Goal: Check status: Check status

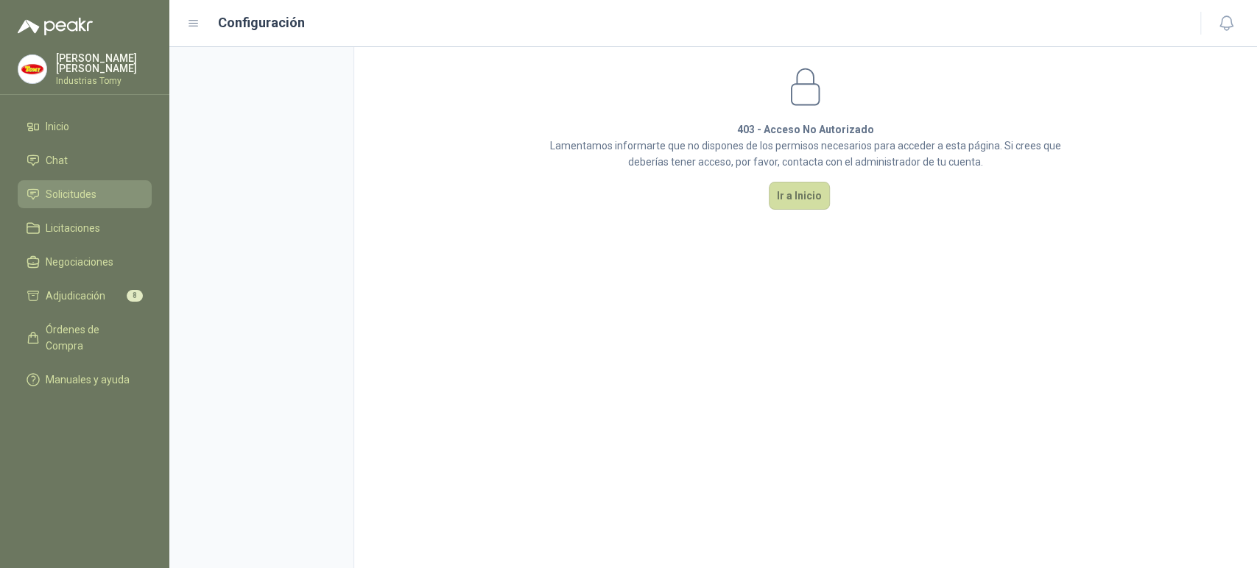
click at [89, 200] on link "Solicitudes" at bounding box center [85, 194] width 134 height 28
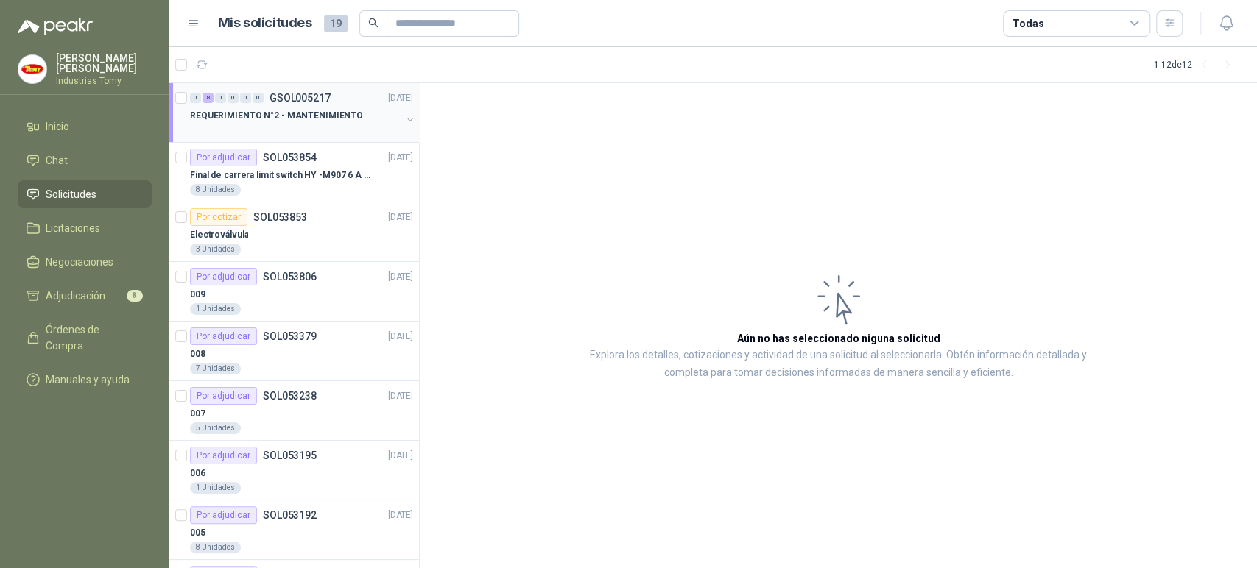
click at [404, 122] on button "button" at bounding box center [410, 120] width 12 height 12
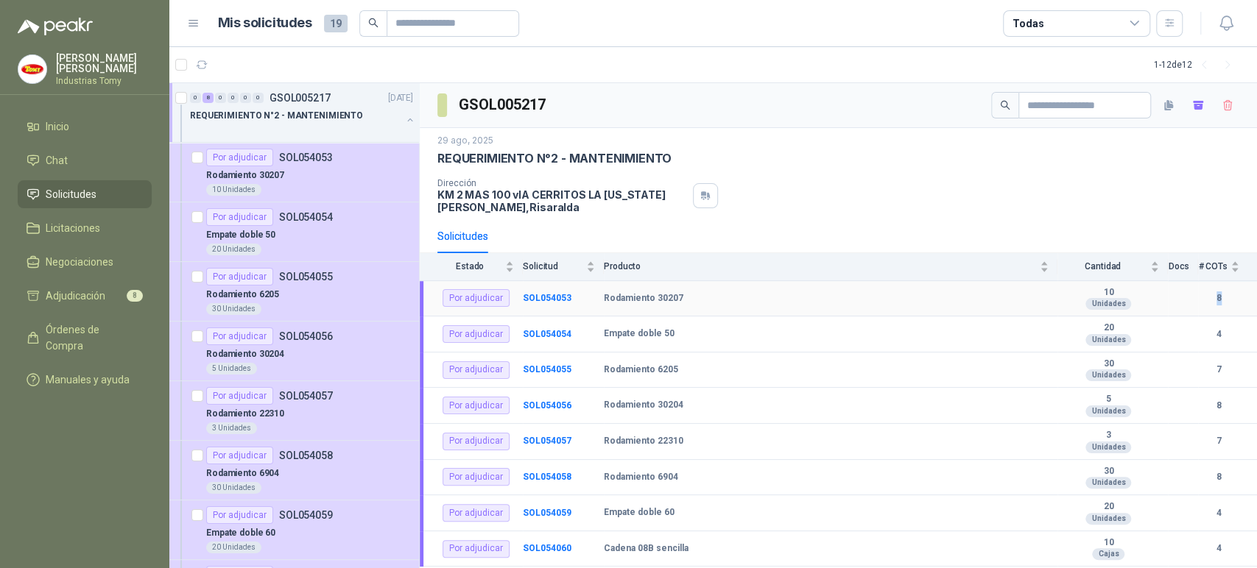
drag, startPoint x: 1218, startPoint y: 297, endPoint x: 1209, endPoint y: 295, distance: 9.1
click at [1209, 295] on b "8" at bounding box center [1218, 298] width 41 height 14
drag, startPoint x: 1221, startPoint y: 332, endPoint x: 1204, endPoint y: 331, distance: 17.7
click at [1204, 331] on b "4" at bounding box center [1218, 335] width 41 height 14
drag, startPoint x: 1222, startPoint y: 370, endPoint x: 1178, endPoint y: 368, distance: 44.2
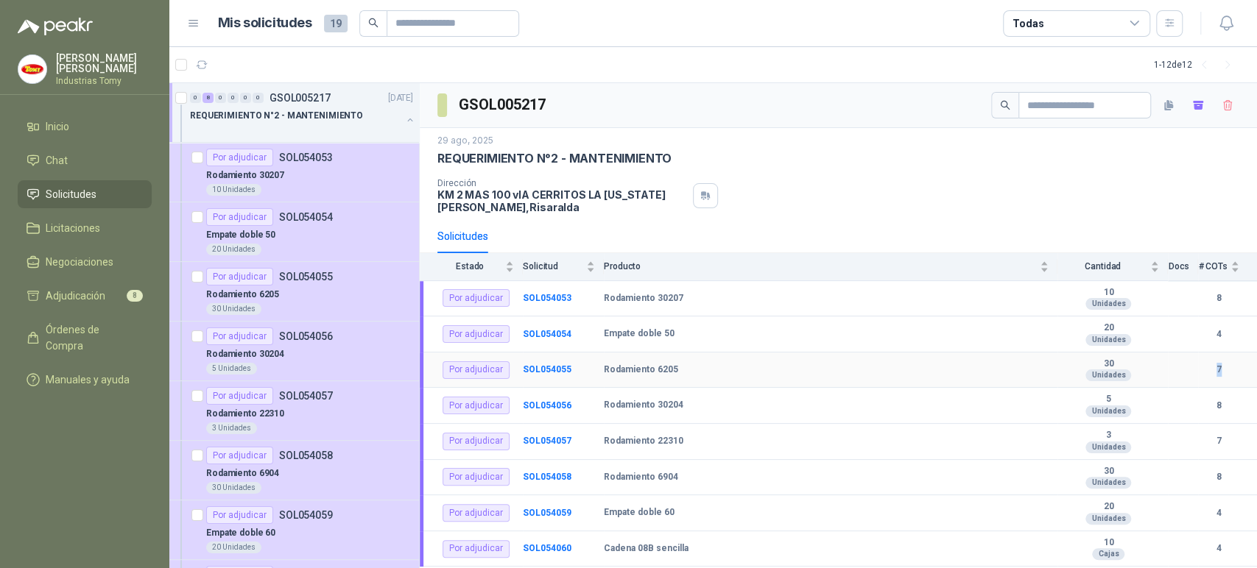
click at [1178, 367] on tr "Por adjudicar SOL054055 Rodamiento 6205  30 Unidades 7" at bounding box center [838, 371] width 837 height 36
click at [1181, 370] on td at bounding box center [1182, 371] width 30 height 36
drag, startPoint x: 816, startPoint y: 360, endPoint x: 717, endPoint y: 370, distance: 99.9
click at [816, 360] on td "Rodamiento 6205" at bounding box center [830, 371] width 453 height 36
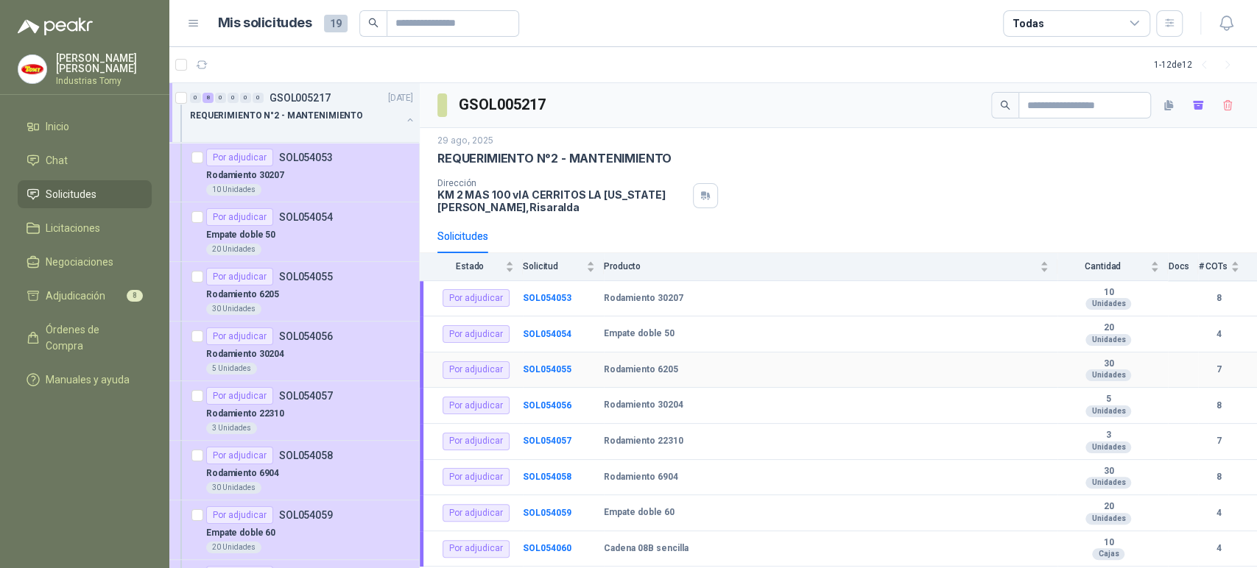
click at [565, 375] on td "SOL054055" at bounding box center [563, 371] width 81 height 36
click at [563, 373] on b "SOL054055" at bounding box center [547, 369] width 49 height 10
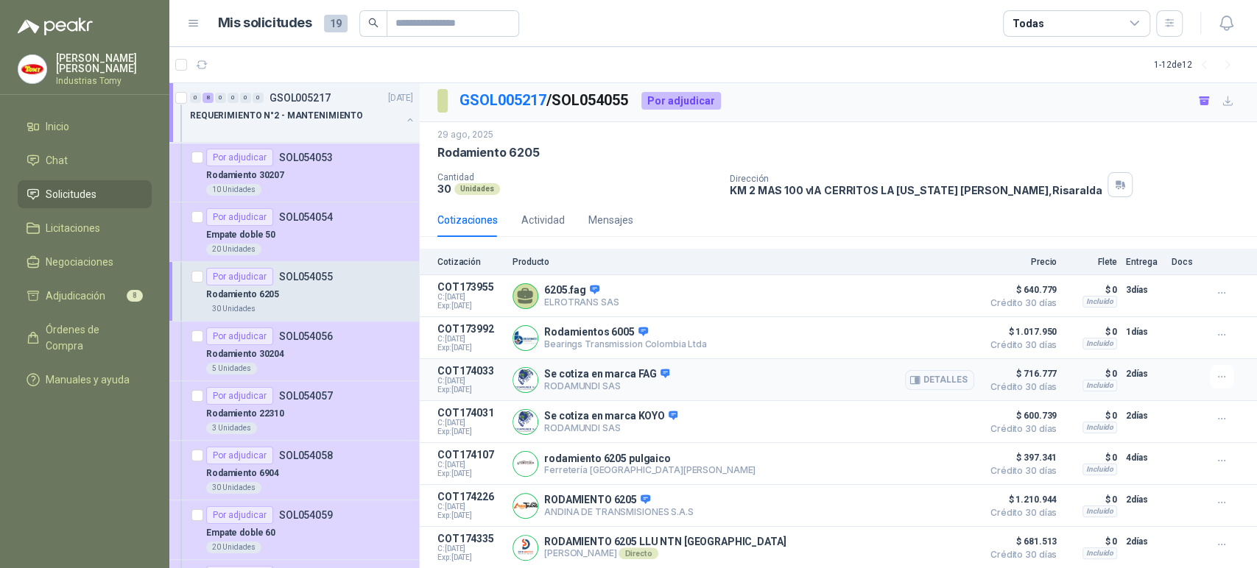
scroll to position [6, 0]
click at [336, 121] on p "REQUERIMIENTO N°2 - MANTENIMIENTO" at bounding box center [276, 116] width 173 height 14
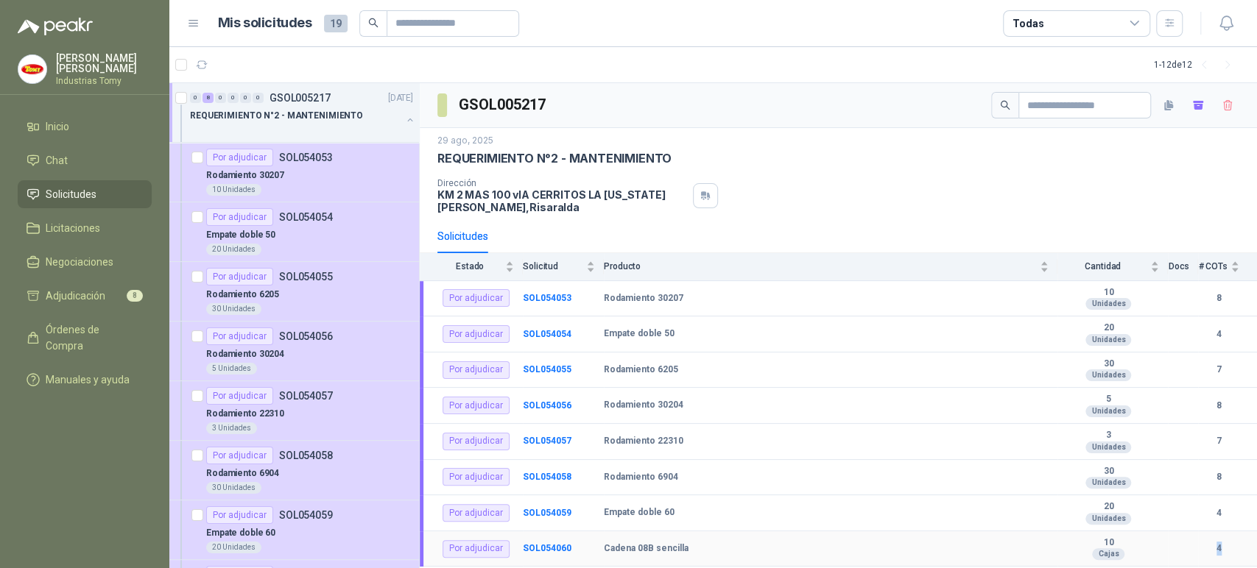
drag, startPoint x: 1214, startPoint y: 551, endPoint x: 1231, endPoint y: 551, distance: 16.9
click at [1231, 551] on b "4" at bounding box center [1218, 549] width 41 height 14
click at [1227, 512] on b "4" at bounding box center [1218, 513] width 41 height 14
drag, startPoint x: 1224, startPoint y: 335, endPoint x: 1204, endPoint y: 335, distance: 20.6
click at [1204, 334] on b "4" at bounding box center [1218, 335] width 41 height 14
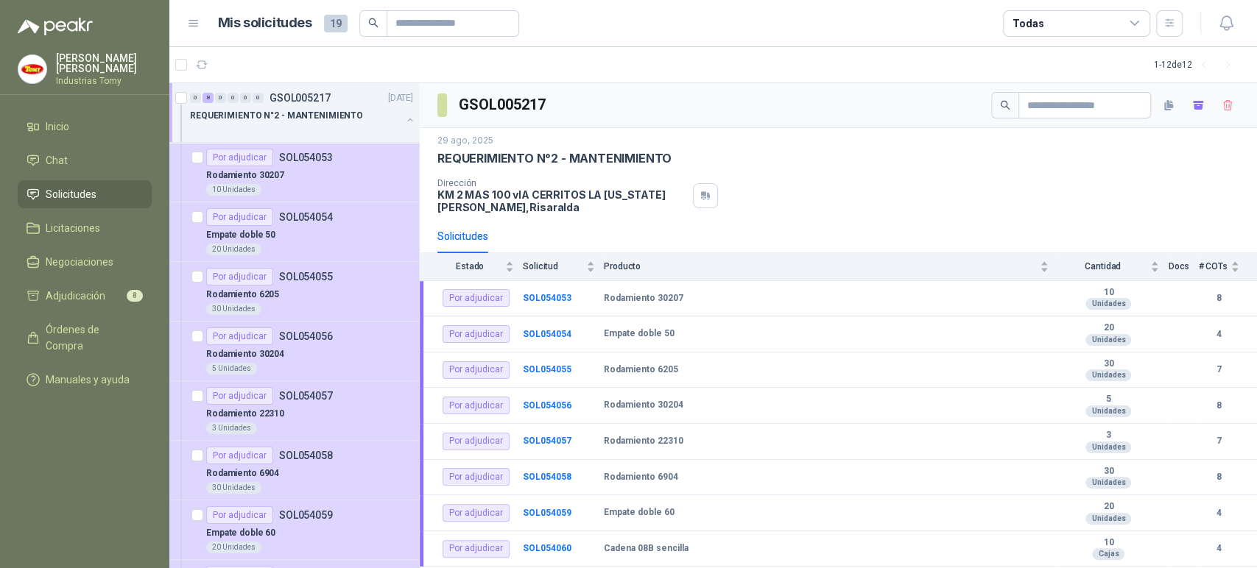
click at [865, 185] on div "Dirección KM 2 MAS 100 vIA CERRITOS LA [US_STATE][PERSON_NAME] , [GEOGRAPHIC_DA…" at bounding box center [838, 195] width 802 height 35
click at [948, 211] on div "Dirección KM 2 MAS 100 vIA CERRITOS LA [US_STATE][PERSON_NAME] , [GEOGRAPHIC_DA…" at bounding box center [838, 195] width 802 height 35
click at [945, 203] on div "Dirección KM 2 MAS 100 vIA CERRITOS LA [US_STATE][PERSON_NAME] , [GEOGRAPHIC_DA…" at bounding box center [838, 195] width 802 height 35
click at [319, 122] on p "REQUERIMIENTO N°2 - MANTENIMIENTO" at bounding box center [276, 116] width 173 height 14
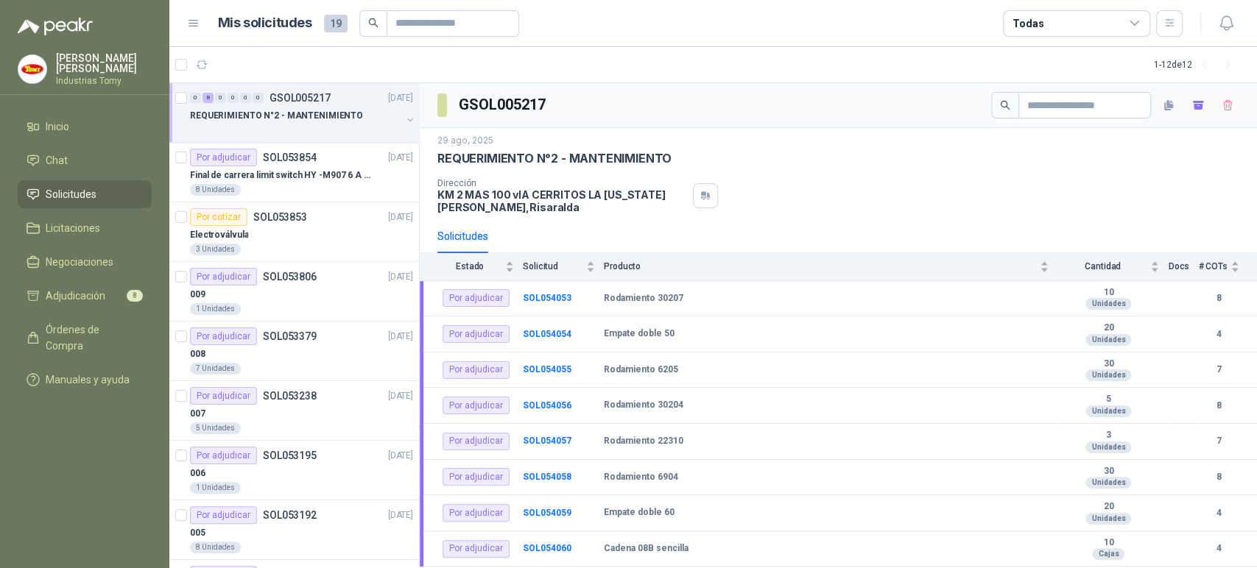
click at [341, 120] on p "REQUERIMIENTO N°2 - MANTENIMIENTO" at bounding box center [276, 116] width 173 height 14
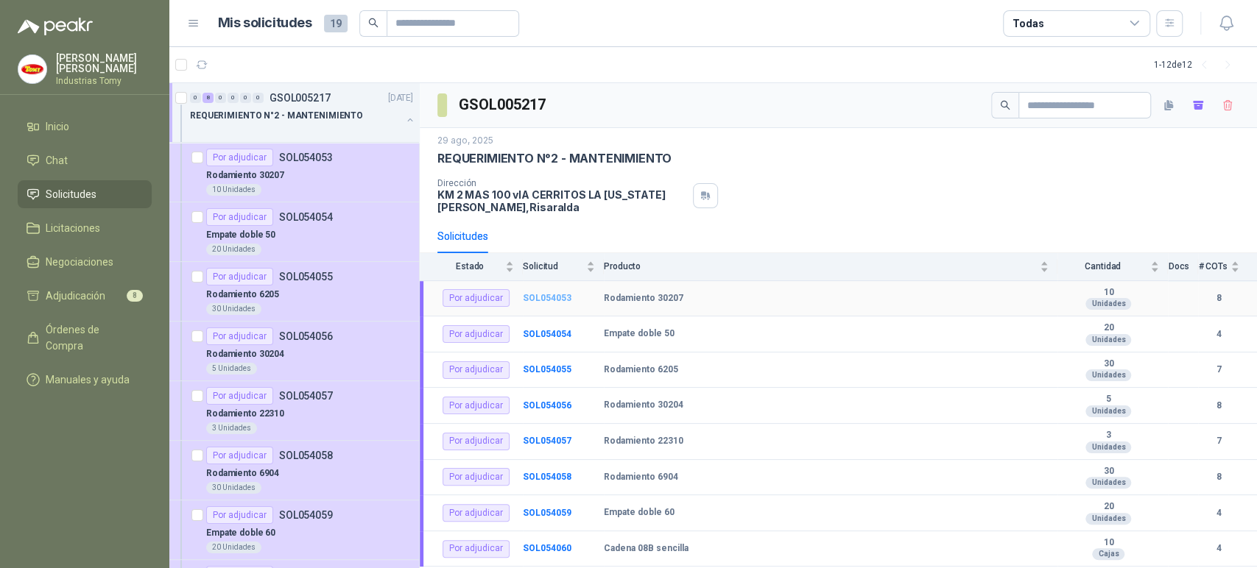
drag, startPoint x: 559, startPoint y: 311, endPoint x: 562, endPoint y: 301, distance: 9.8
click at [559, 308] on td "SOL054053" at bounding box center [563, 299] width 81 height 36
click at [562, 300] on b "SOL054053" at bounding box center [547, 298] width 49 height 10
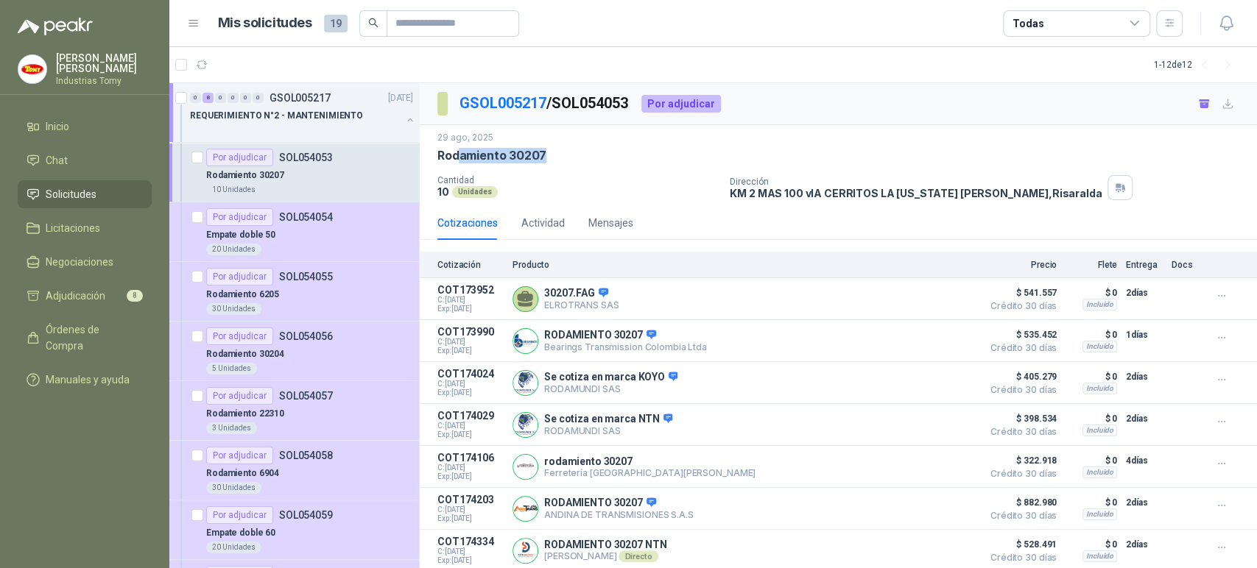
drag, startPoint x: 462, startPoint y: 147, endPoint x: 545, endPoint y: 150, distance: 83.2
click at [545, 150] on p "Rodamiento 30207" at bounding box center [491, 155] width 109 height 15
drag, startPoint x: 445, startPoint y: 175, endPoint x: 470, endPoint y: 162, distance: 28.3
click at [470, 163] on div "[DATE] Rodamiento 30207  Cantidad 10 Unidades Dirección KM 2 MAS 100 vIA CERRI…" at bounding box center [838, 165] width 802 height 69
